Goal: Information Seeking & Learning: Check status

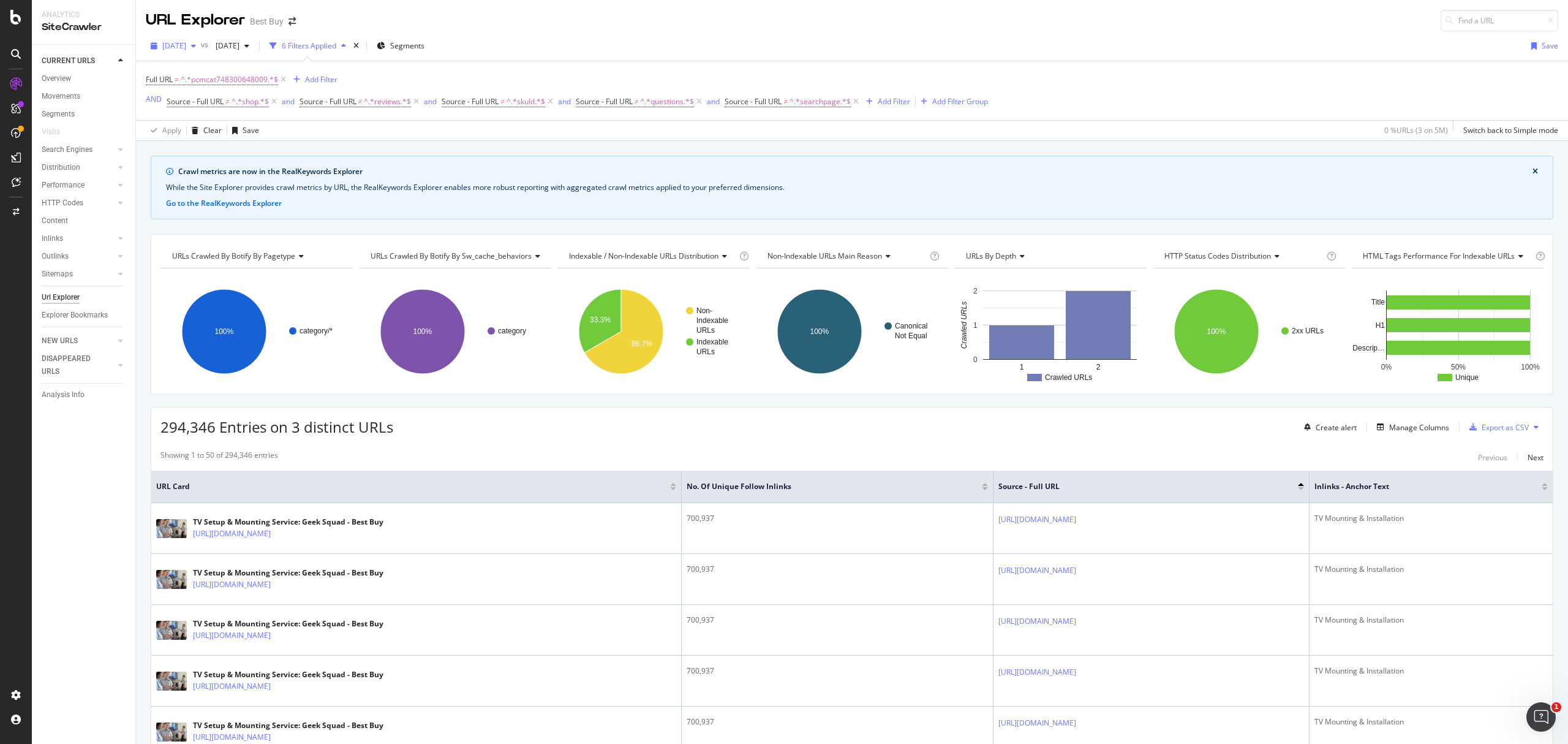
click at [186, 46] on span "2025 Sep. 9th" at bounding box center [174, 46] width 24 height 11
click at [211, 91] on div "[DATE]" at bounding box center [238, 91] width 148 height 11
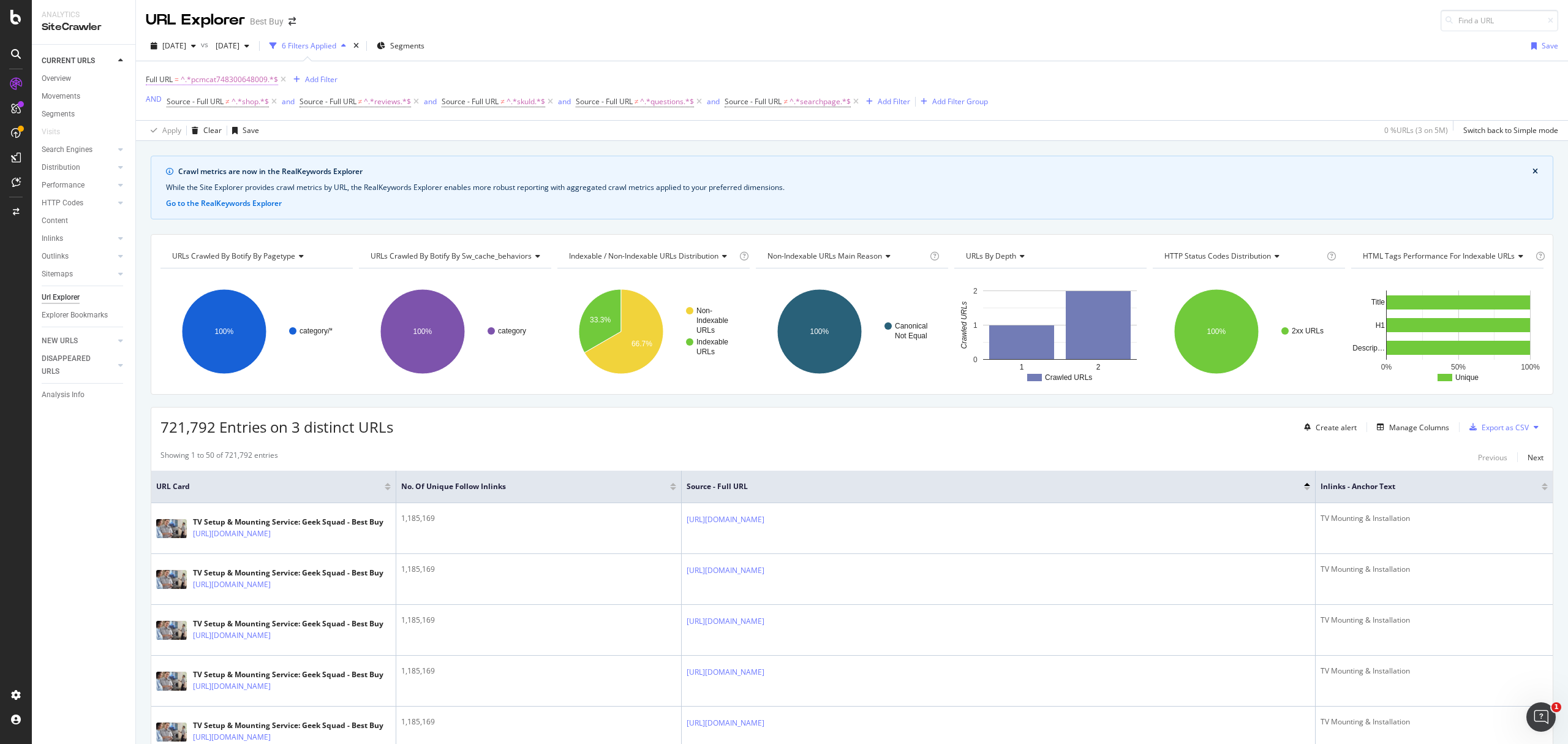
click at [242, 82] on span "^.*pcmcat748300648009.*$" at bounding box center [229, 79] width 97 height 17
click at [252, 130] on input "pcmcat748300648009" at bounding box center [215, 132] width 116 height 20
paste input "https://app.botify.com/best-buy/best-buy/crawl/explorer?context=%7B%22filter%22…"
click at [247, 132] on input "pcmcat748300648009" at bounding box center [215, 132] width 116 height 20
drag, startPoint x: 247, startPoint y: 131, endPoint x: 139, endPoint y: 131, distance: 108.0
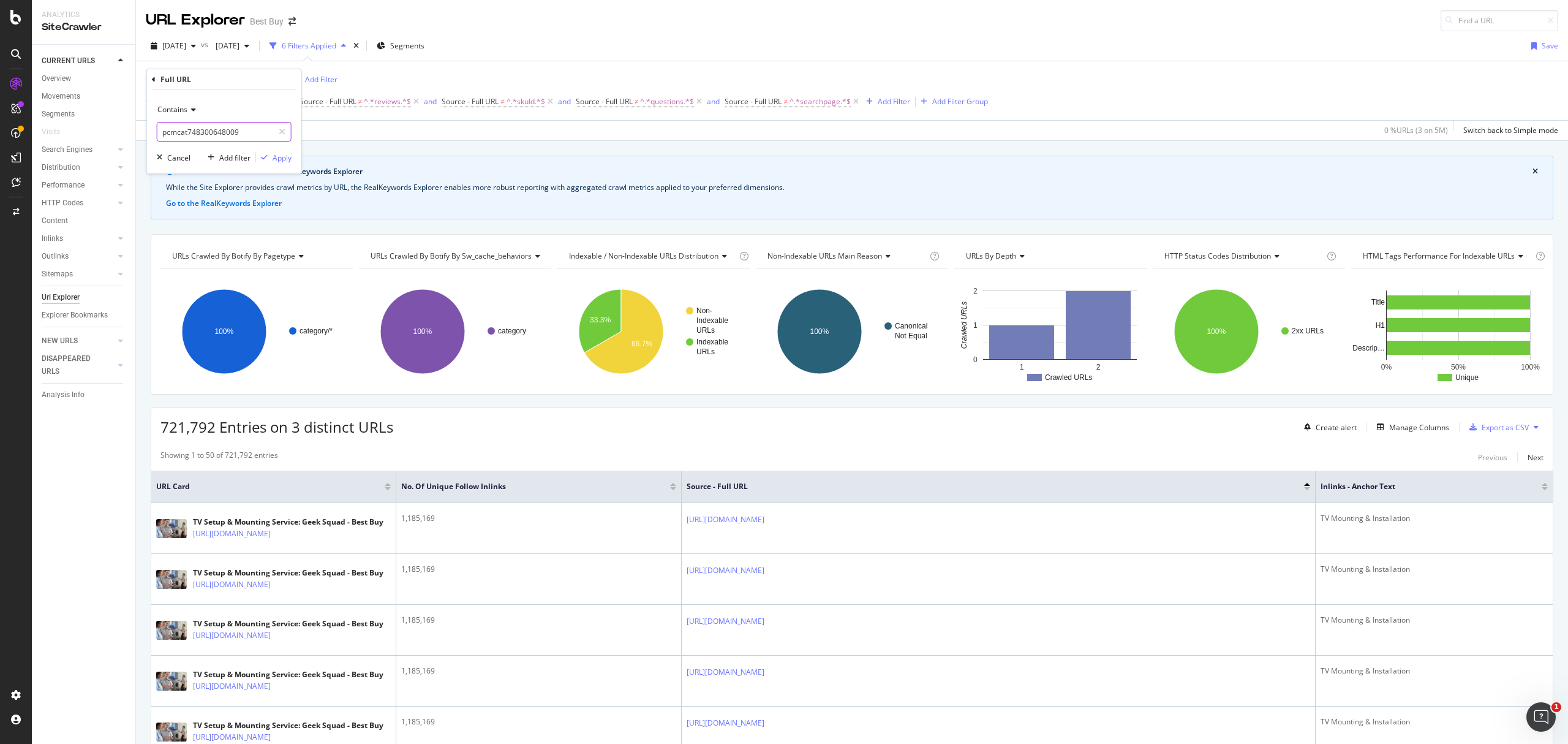
click at [139, 131] on body "Analytics SiteCrawler CURRENT URLS Overview Movements Segments Visits Search En…" at bounding box center [784, 372] width 1568 height 744
paste input "342000050000"
type input "pcmcat342000050000"
click at [278, 158] on div "Apply" at bounding box center [282, 158] width 19 height 11
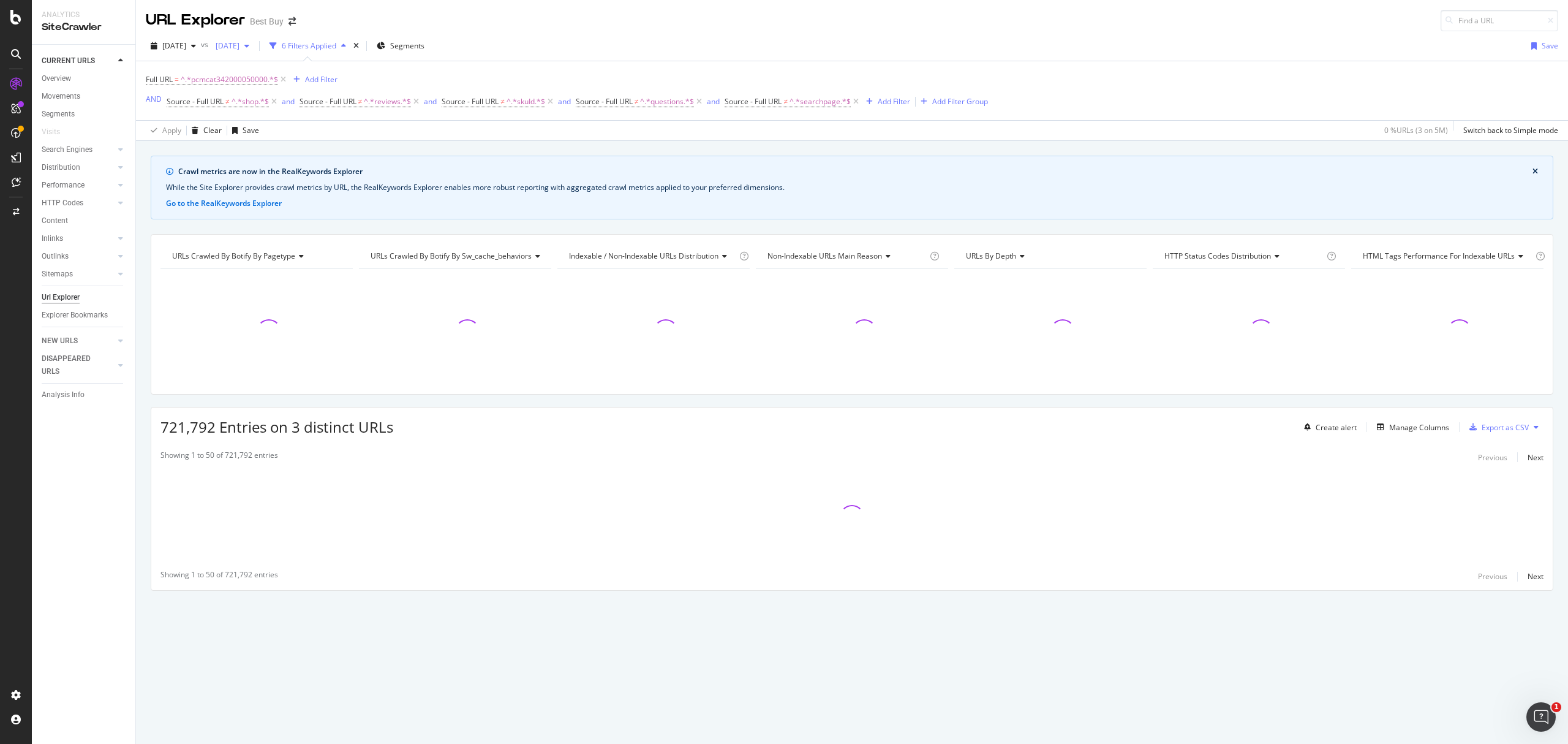
click at [240, 46] on span "2025 Jul. 29th" at bounding box center [225, 46] width 29 height 11
click at [295, 114] on div "2025 Sep. 23rd" at bounding box center [307, 113] width 148 height 11
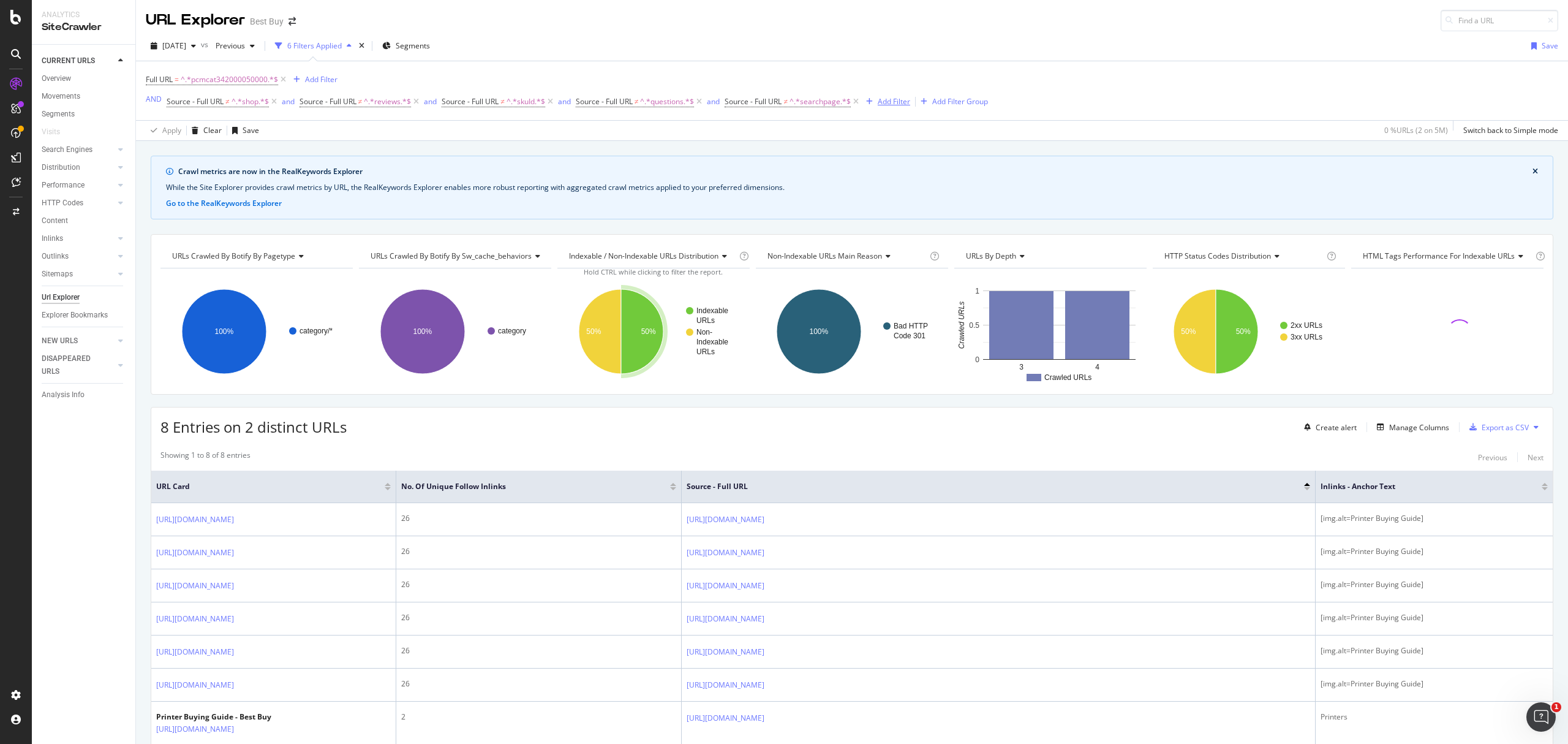
drag, startPoint x: 859, startPoint y: 104, endPoint x: 711, endPoint y: 108, distance: 148.1
click at [859, 104] on icon at bounding box center [856, 101] width 11 height 12
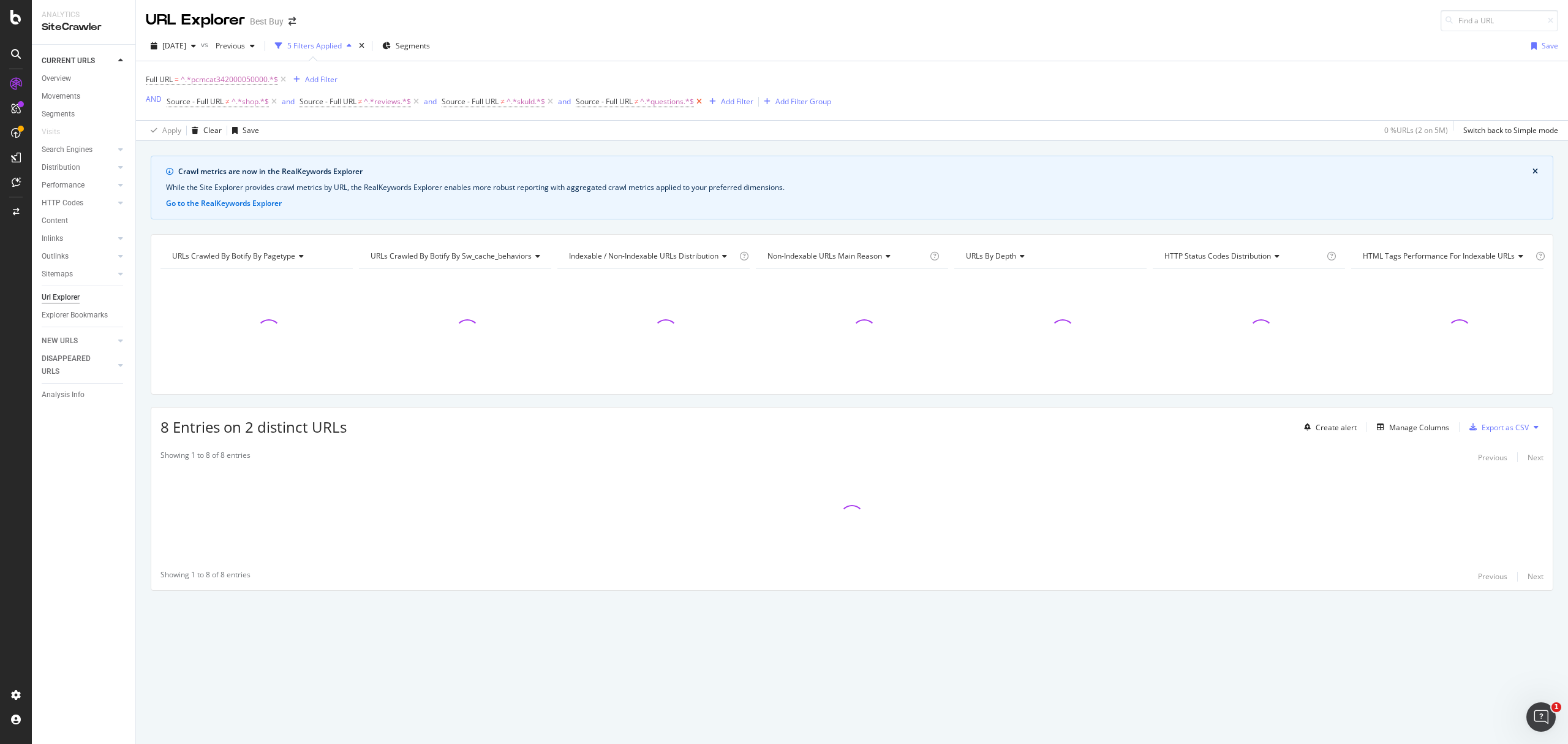
click at [701, 102] on icon at bounding box center [699, 101] width 11 height 12
click at [554, 101] on icon at bounding box center [550, 101] width 11 height 12
click at [415, 101] on icon at bounding box center [416, 101] width 11 height 12
click at [272, 104] on icon at bounding box center [274, 101] width 11 height 12
